Goal: Task Accomplishment & Management: Manage account settings

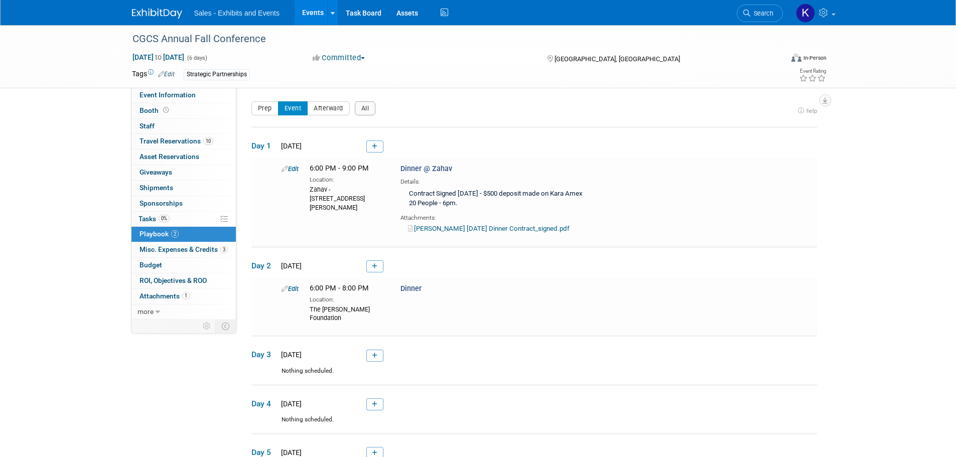
click at [169, 13] on img at bounding box center [157, 14] width 50 height 10
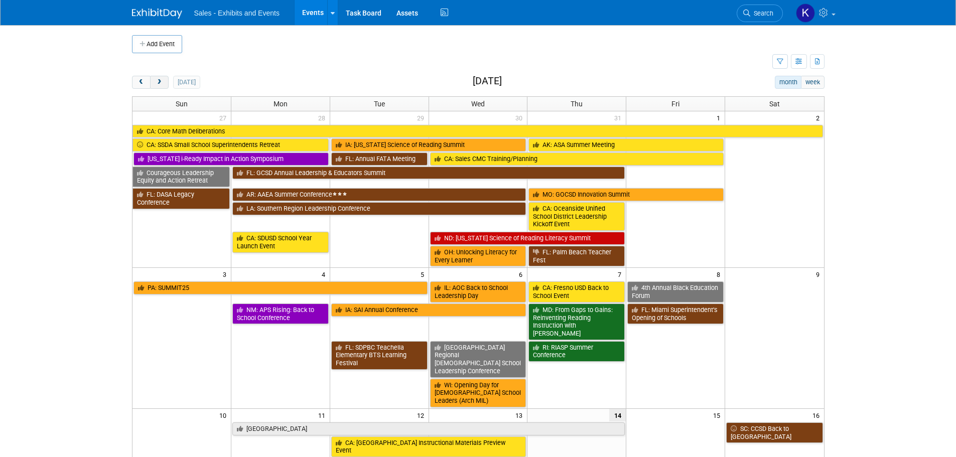
click at [162, 84] on span "next" at bounding box center [160, 82] width 8 height 7
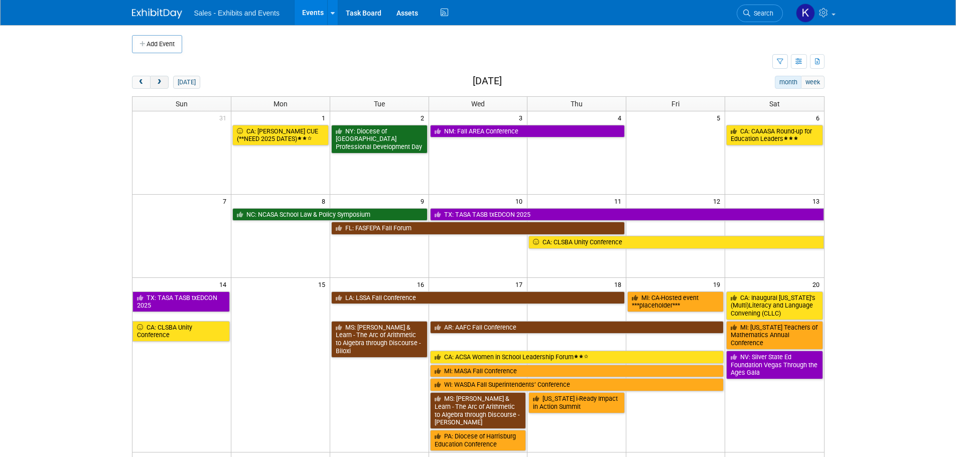
click at [162, 84] on span "next" at bounding box center [160, 82] width 8 height 7
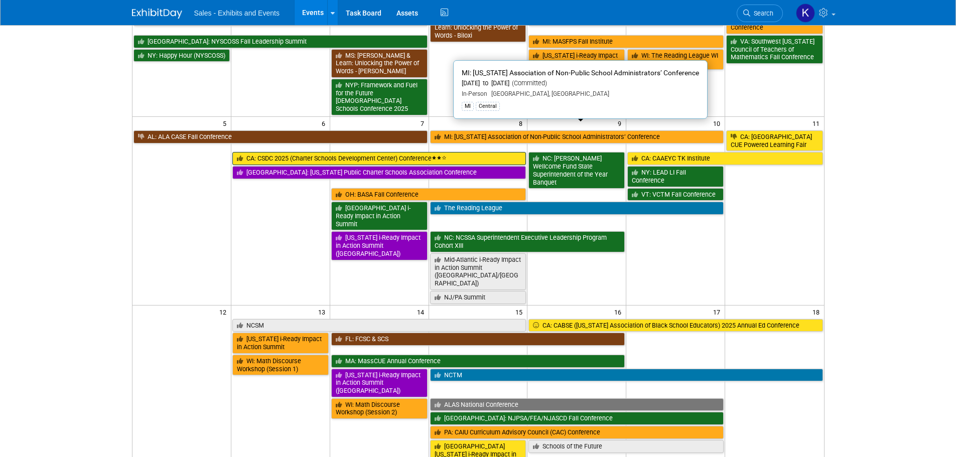
scroll to position [251, 0]
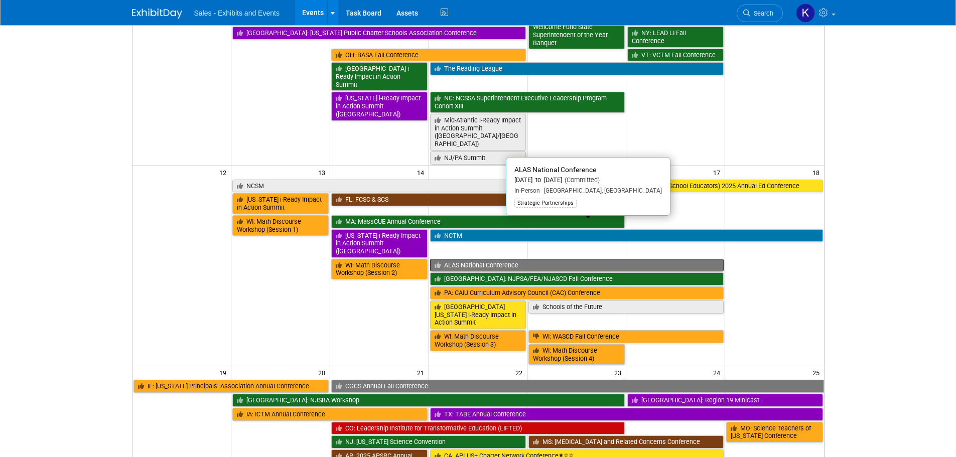
click at [477, 259] on link "ALAS National Conference" at bounding box center [577, 265] width 294 height 13
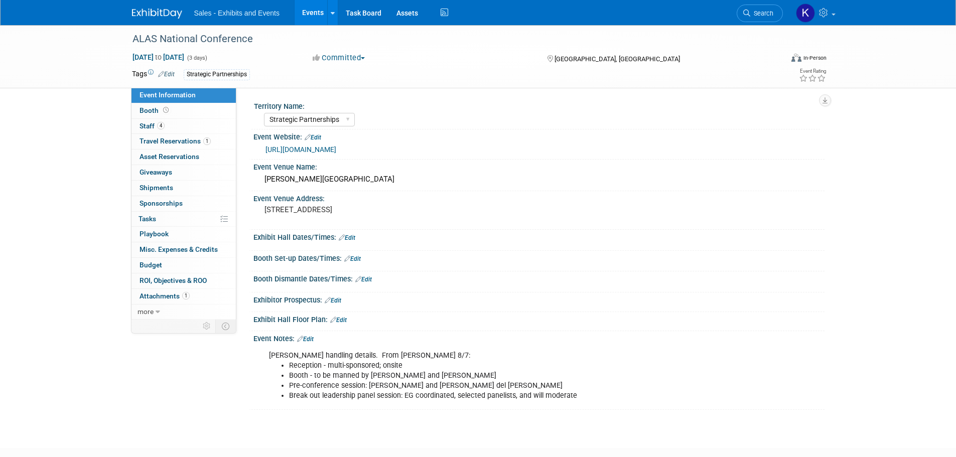
select select "Strategic Partnerships"
click at [148, 141] on span "Travel Reservations 1" at bounding box center [174, 141] width 71 height 8
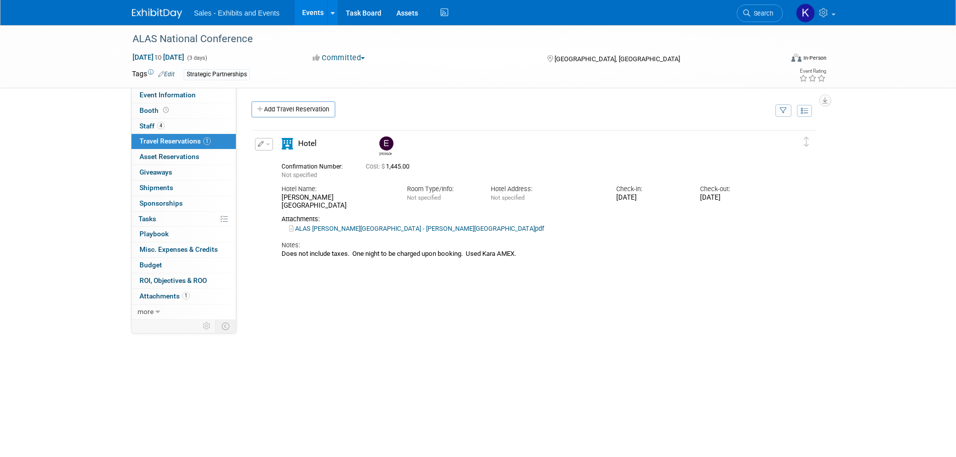
click at [260, 145] on icon "button" at bounding box center [261, 144] width 7 height 6
click at [305, 160] on button "Edit Reservation" at bounding box center [297, 162] width 85 height 15
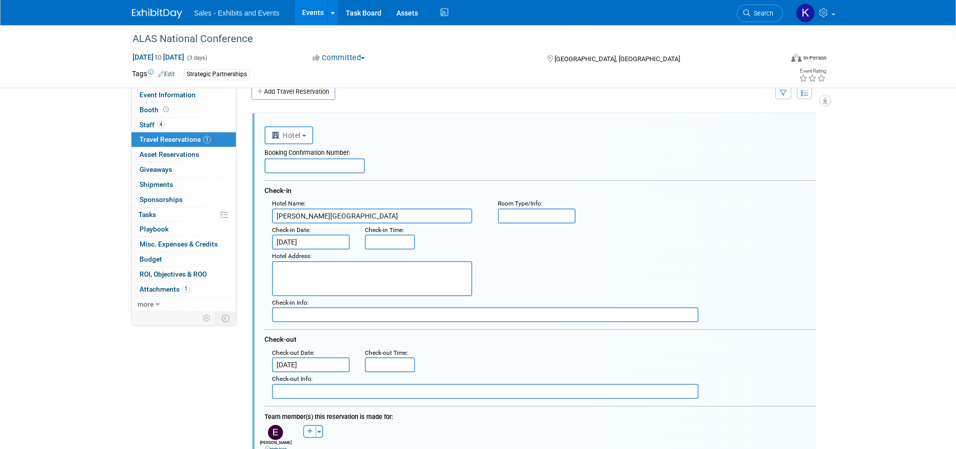
click at [296, 169] on input "text" at bounding box center [314, 166] width 100 height 15
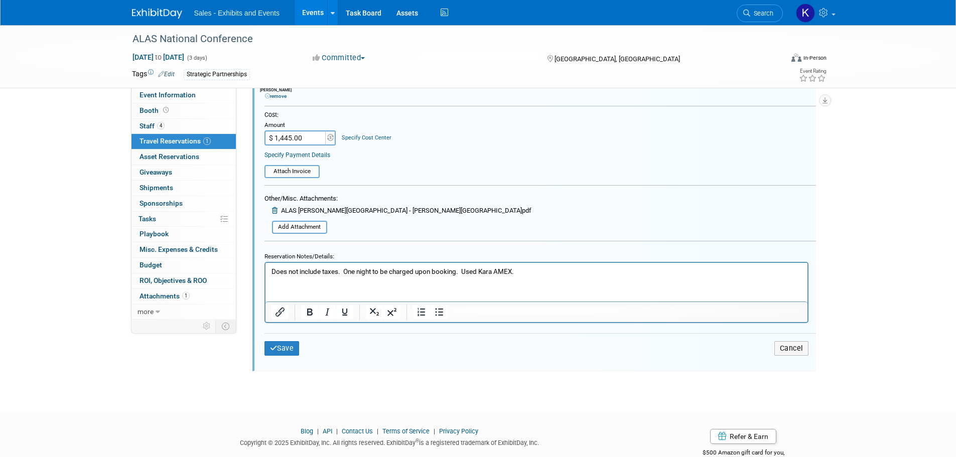
scroll to position [397, 0]
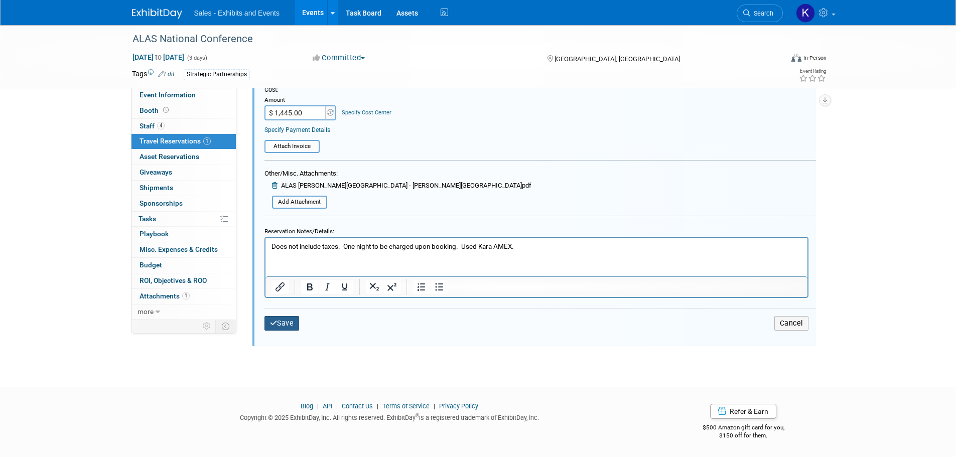
type input "3317751719"
click at [282, 323] on button "Save" at bounding box center [281, 323] width 35 height 15
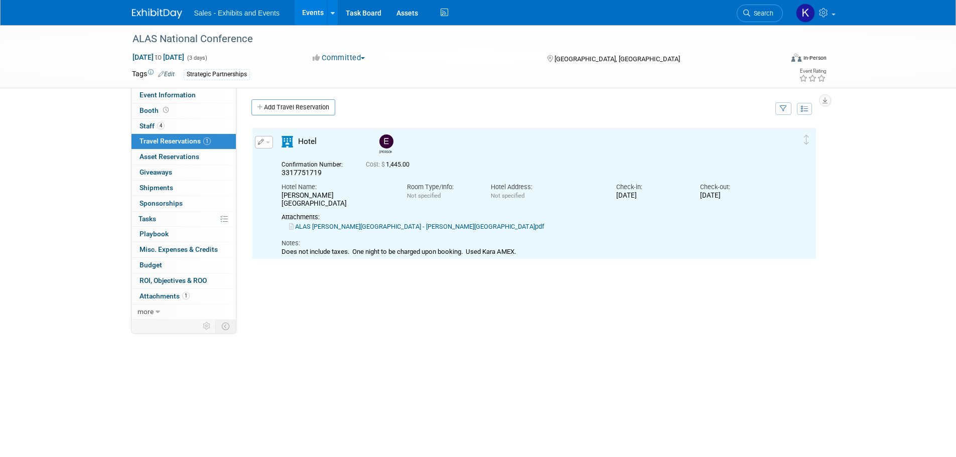
scroll to position [0, 0]
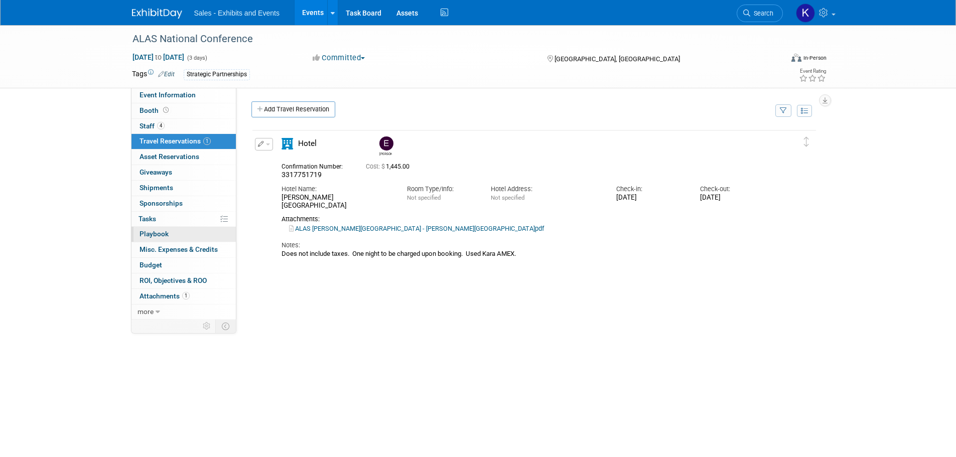
click at [162, 239] on link "0 Playbook 0" at bounding box center [183, 234] width 104 height 15
